Goal: Information Seeking & Learning: Learn about a topic

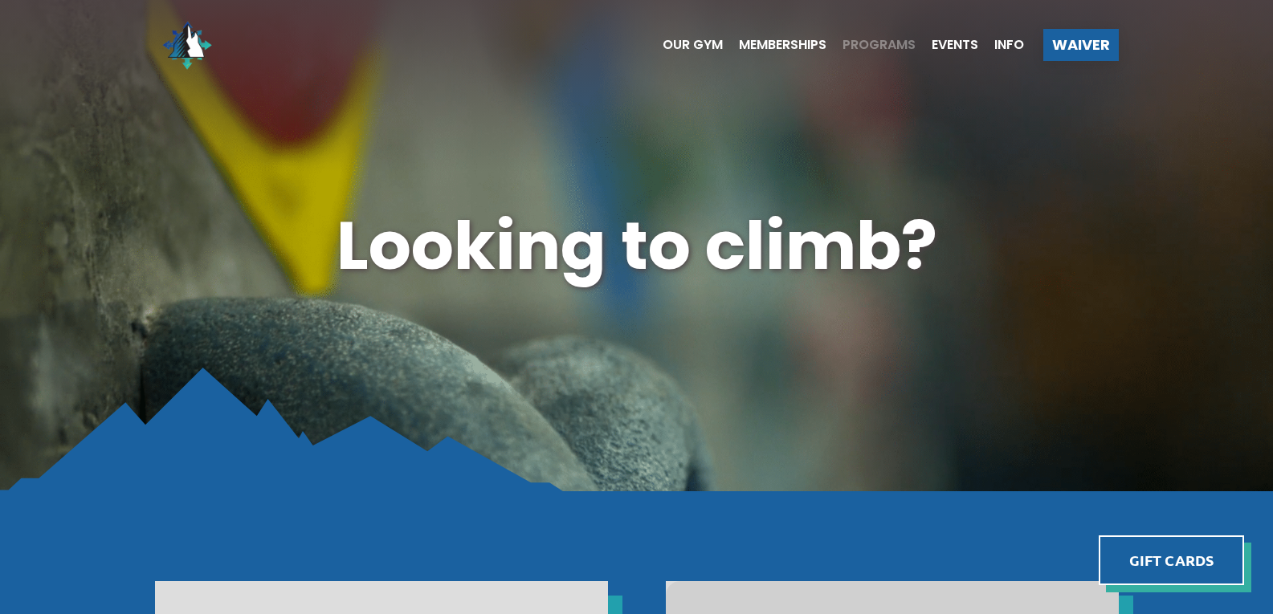
click at [854, 44] on span "Programs" at bounding box center [879, 45] width 73 height 13
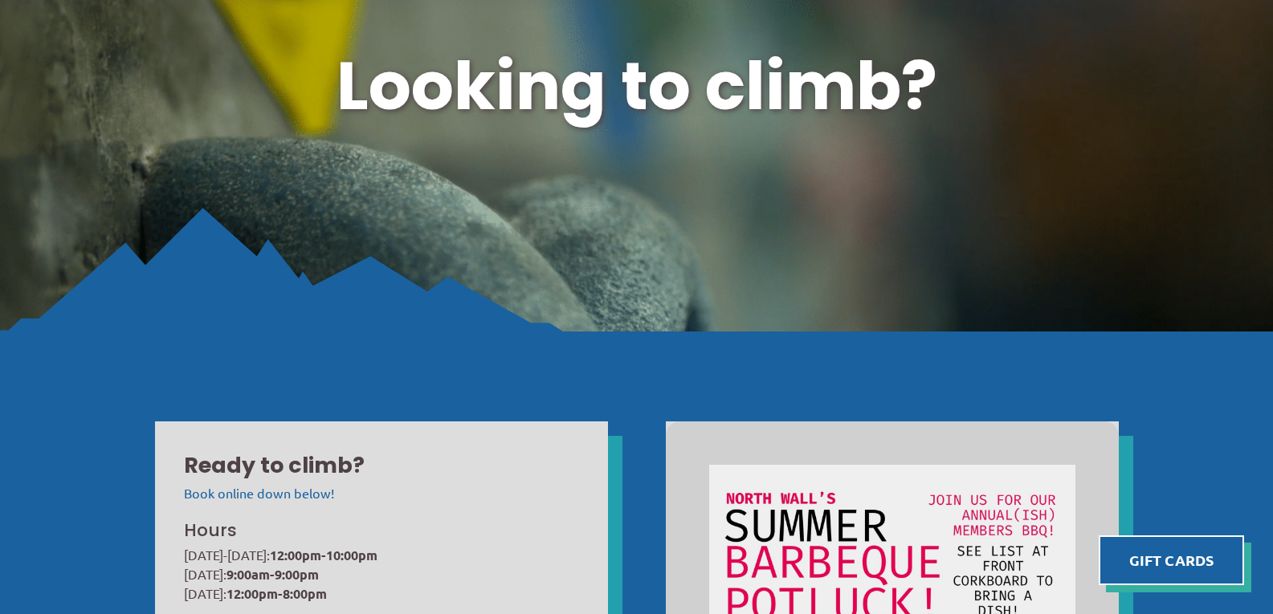
scroll to position [161, 0]
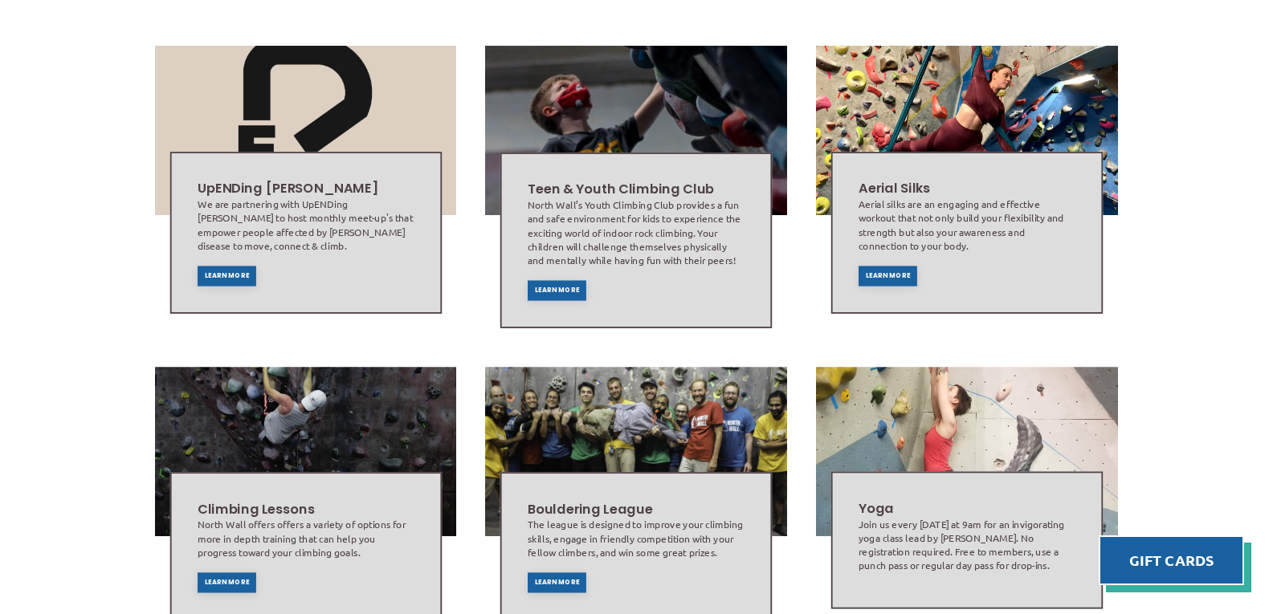
scroll to position [482, 0]
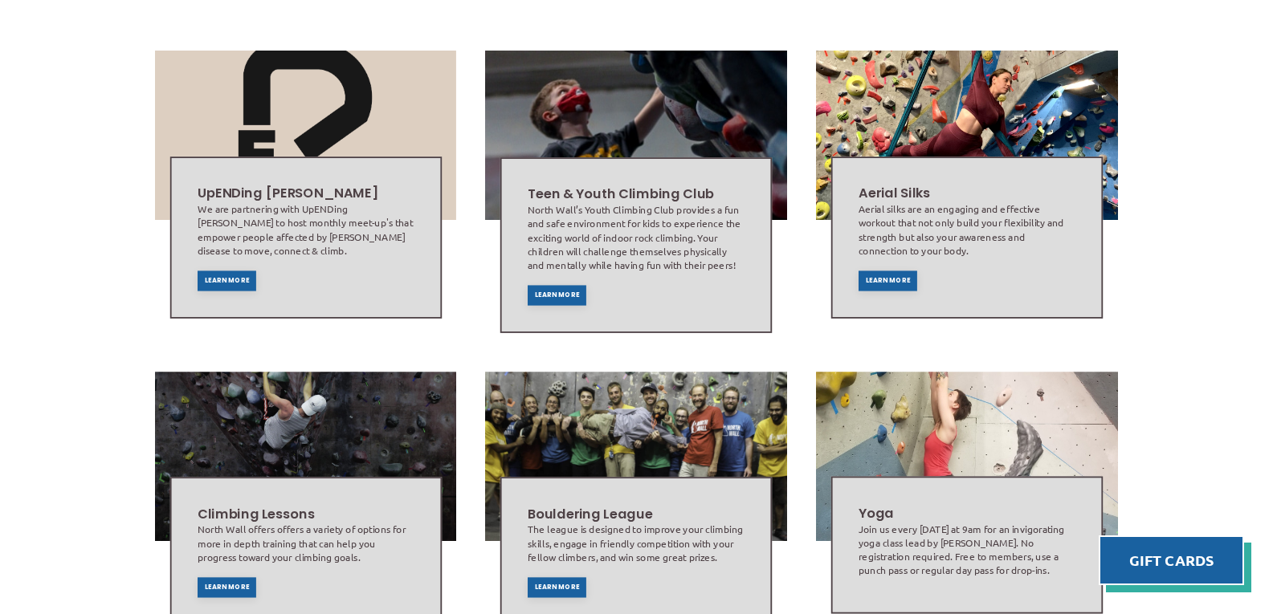
click at [885, 274] on div "Aerial Silks Aerial silks are an engaging and effective workout that not only b…" at bounding box center [967, 238] width 230 height 120
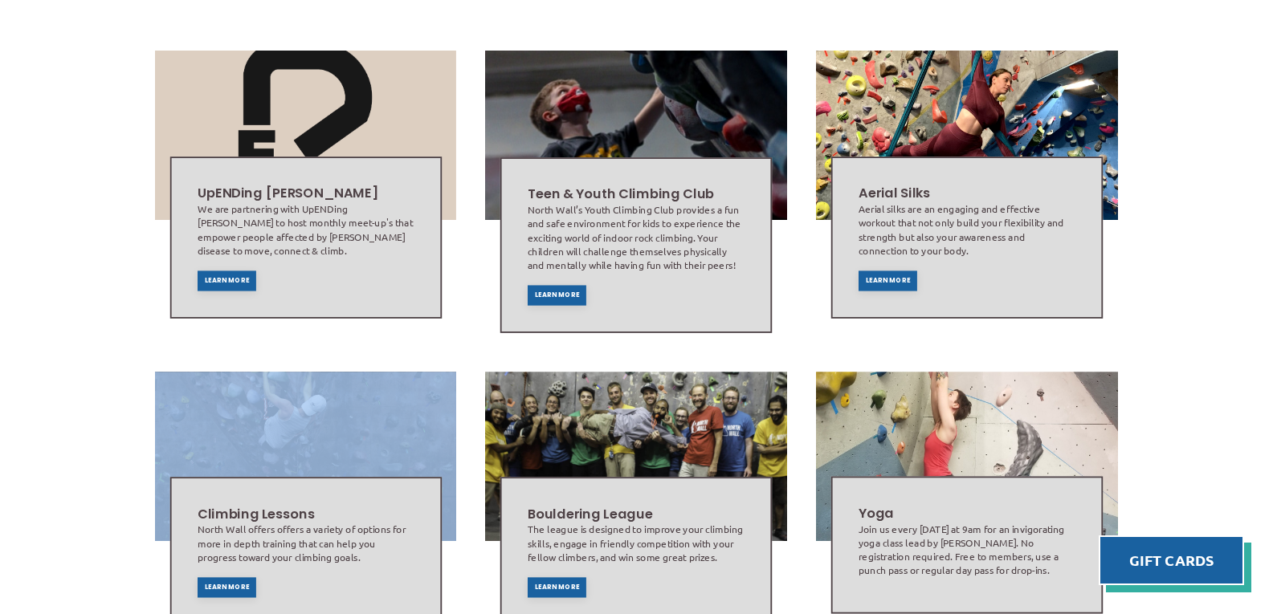
click at [884, 273] on div "Aerial Silks Aerial silks are an engaging and effective workout that not only b…" at bounding box center [967, 238] width 230 height 120
click at [881, 278] on span "Learn More" at bounding box center [888, 281] width 45 height 6
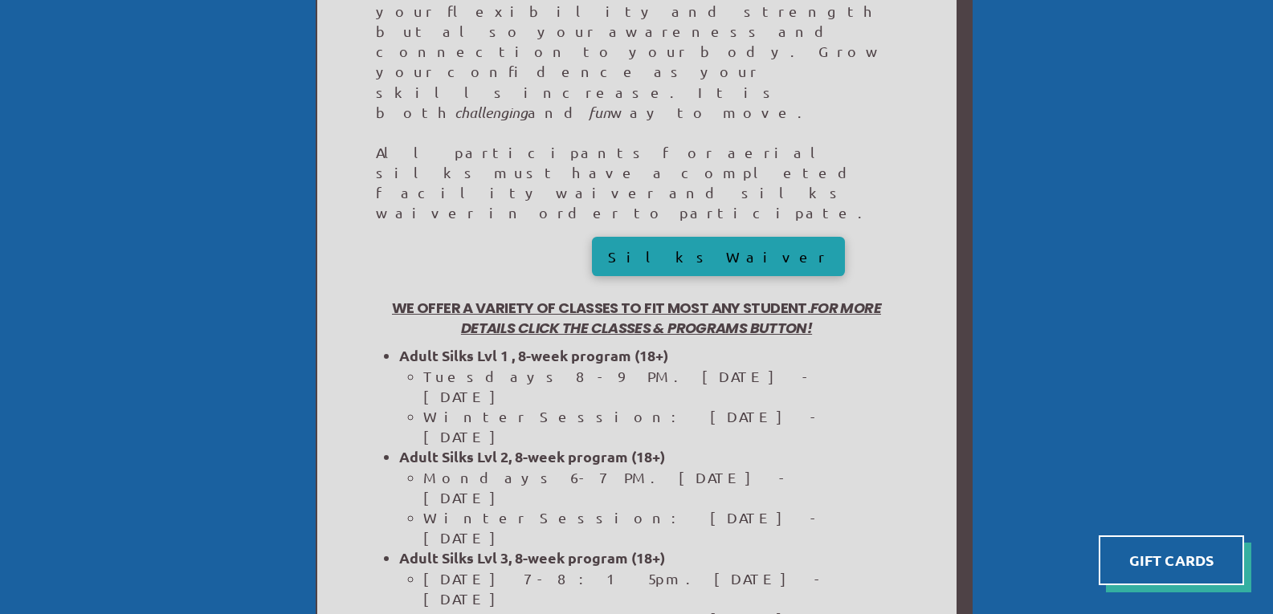
scroll to position [482, 0]
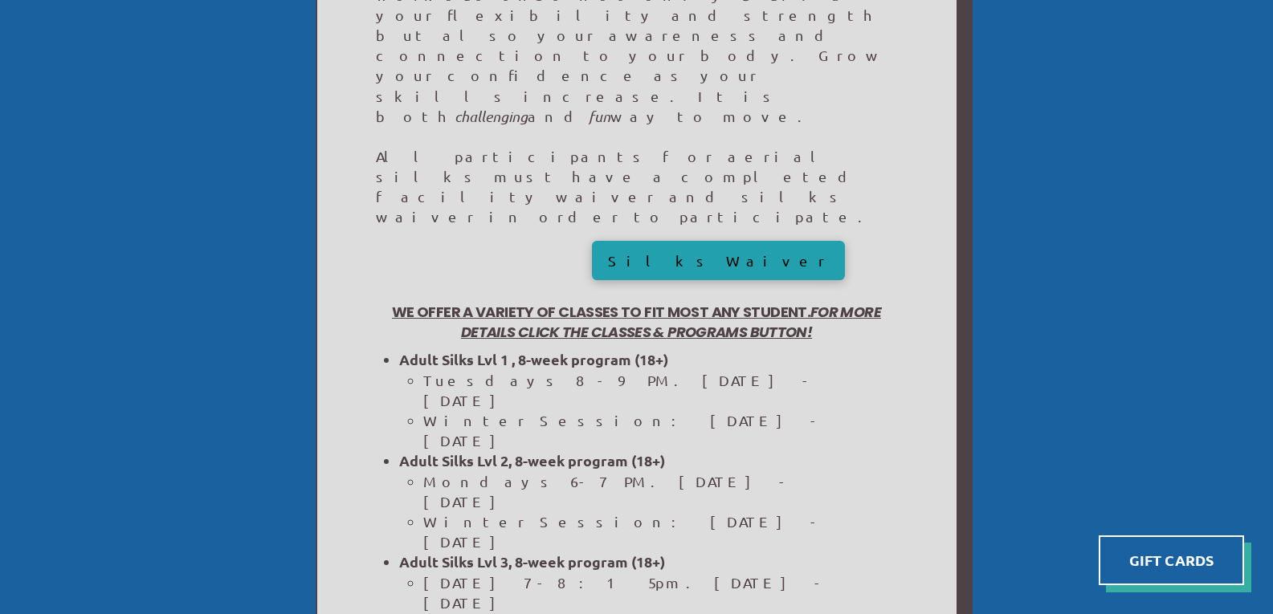
drag, startPoint x: 667, startPoint y: 380, endPoint x: 1060, endPoint y: 375, distance: 392.8
drag, startPoint x: 621, startPoint y: 335, endPoint x: 397, endPoint y: 330, distance: 224.2
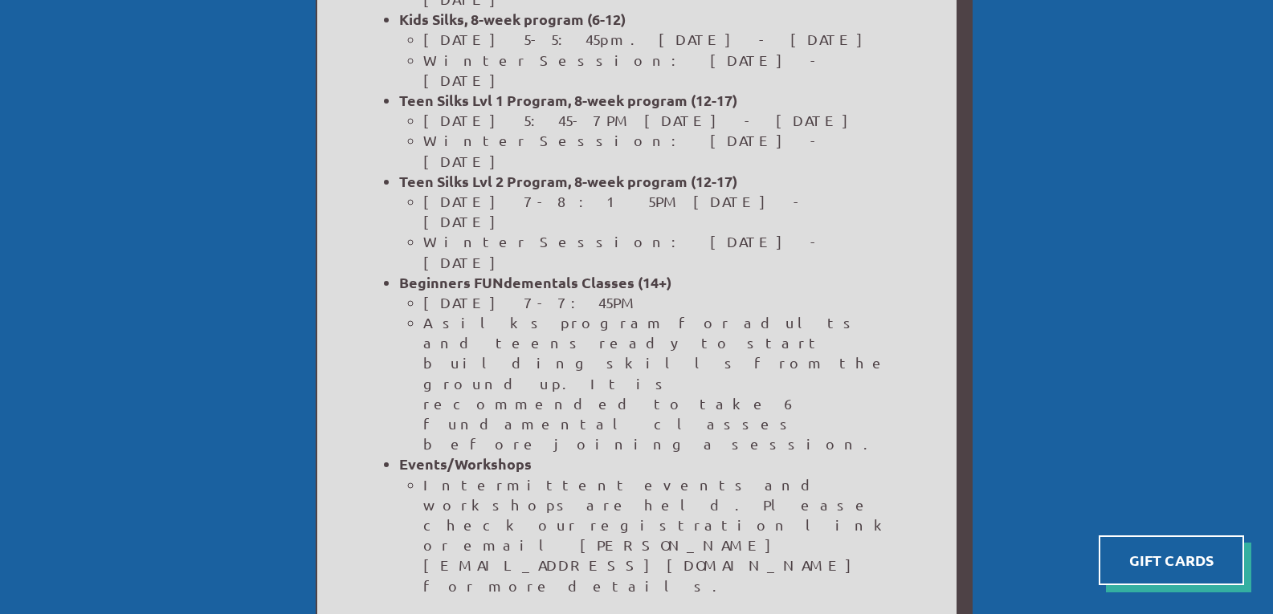
scroll to position [1125, 0]
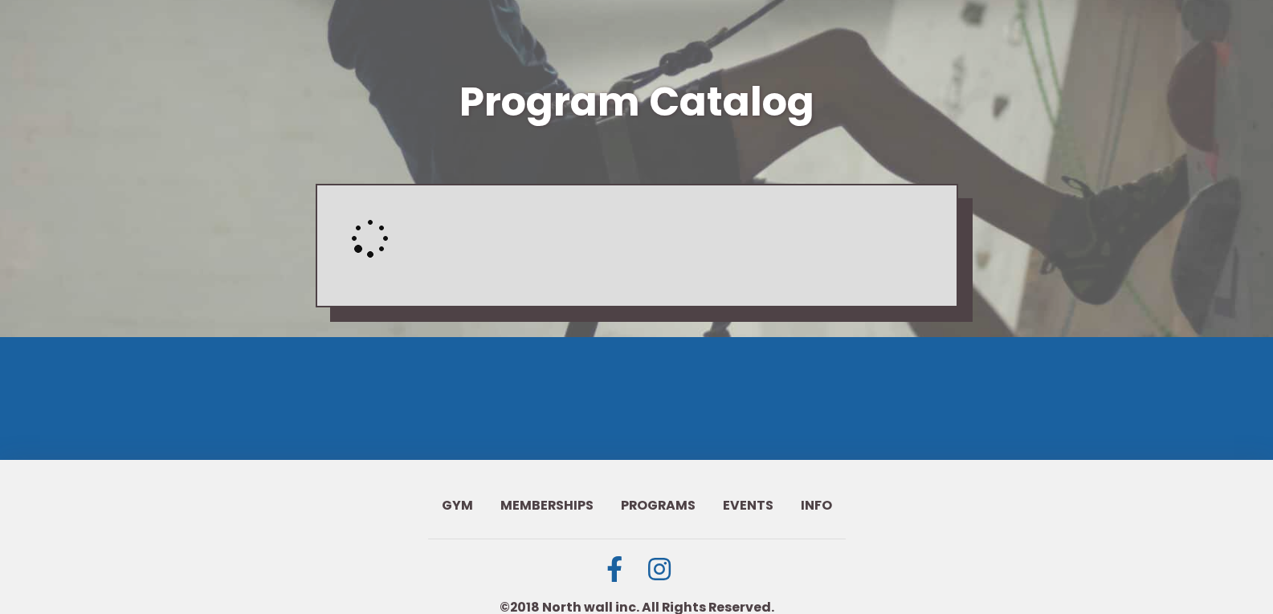
scroll to position [176, 0]
